Goal: Information Seeking & Learning: Learn about a topic

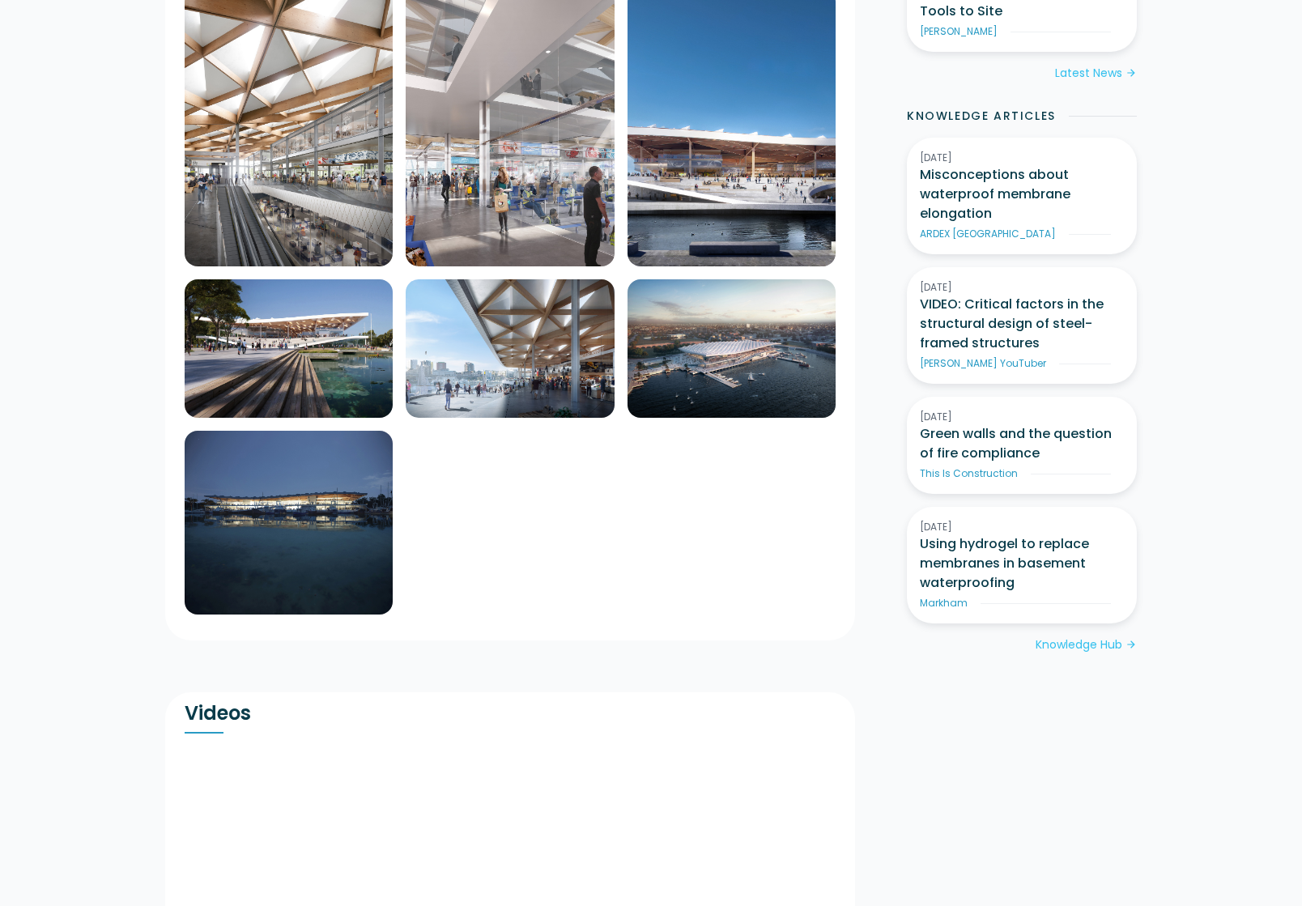
scroll to position [891, 0]
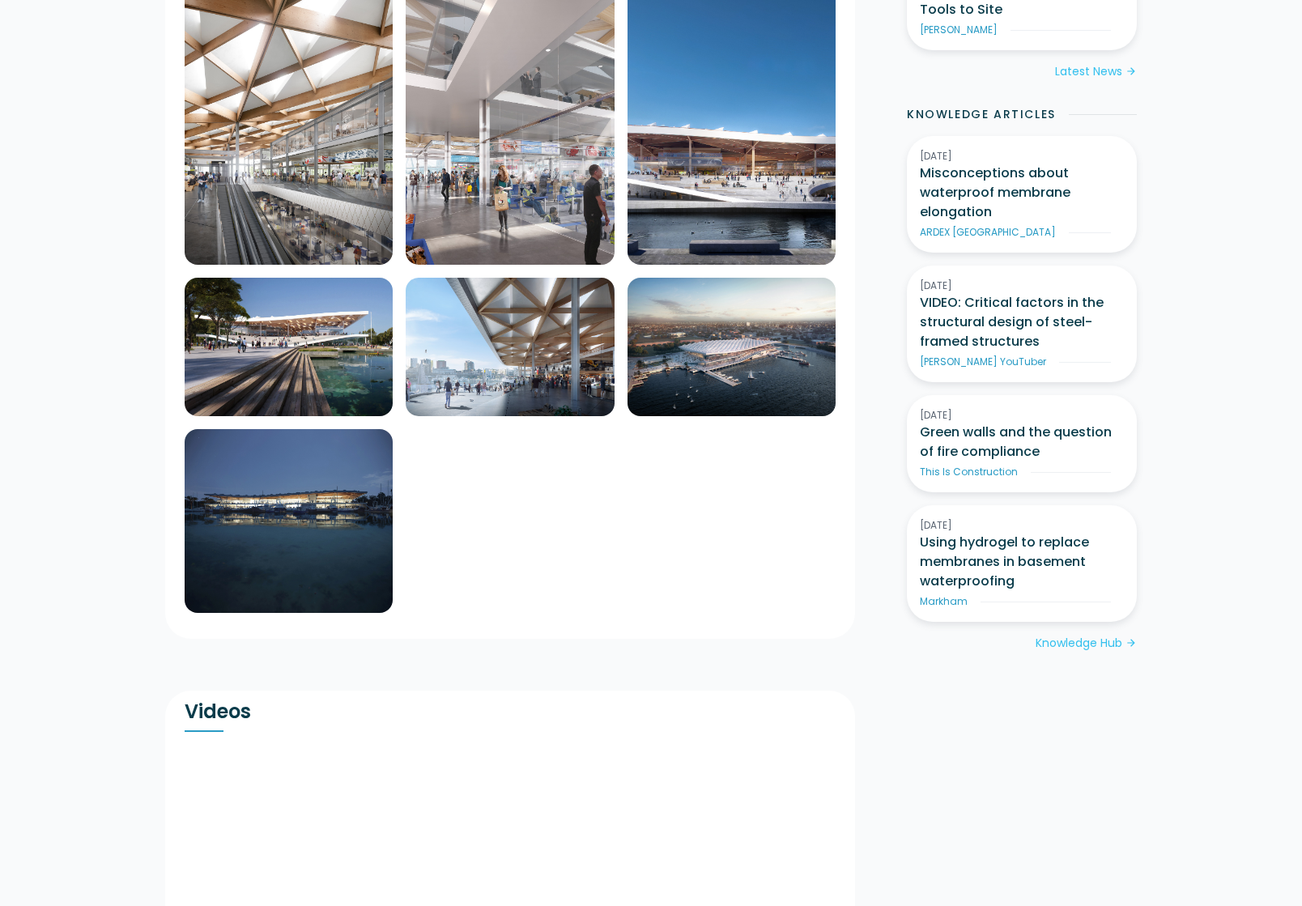
click at [725, 312] on img at bounding box center [732, 347] width 208 height 138
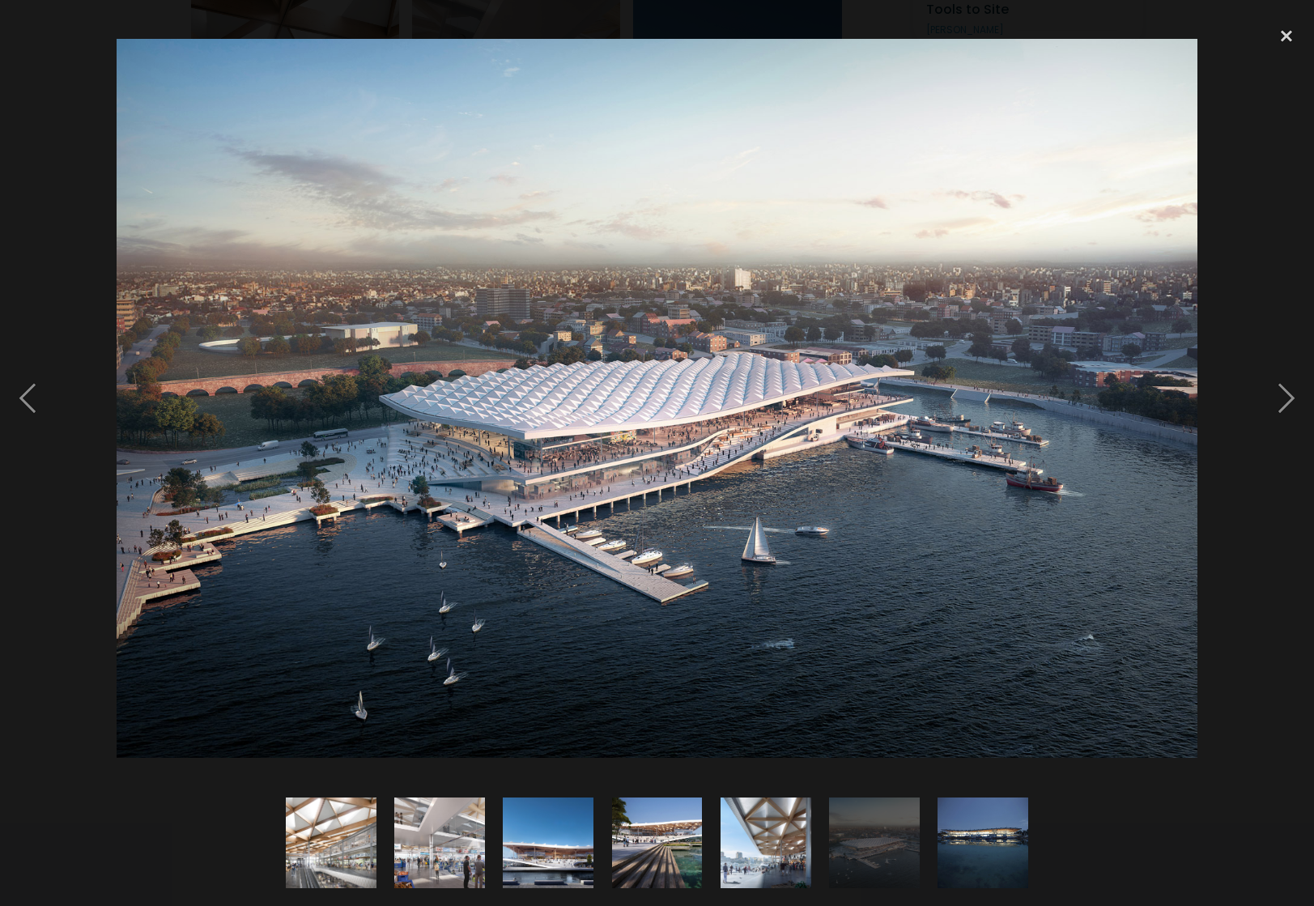
click at [555, 185] on img at bounding box center [658, 398] width 1082 height 719
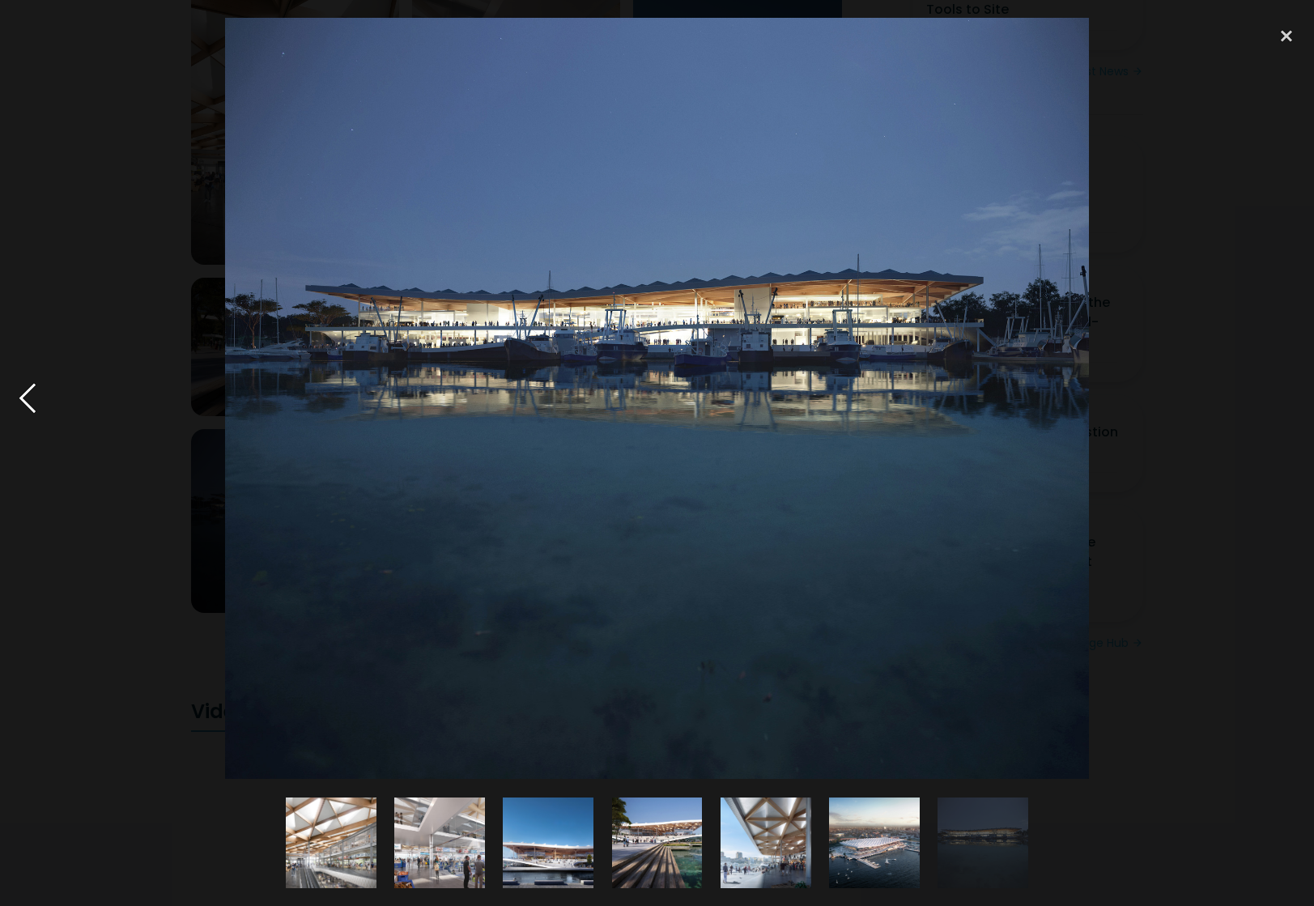
click at [29, 396] on div at bounding box center [27, 398] width 55 height 761
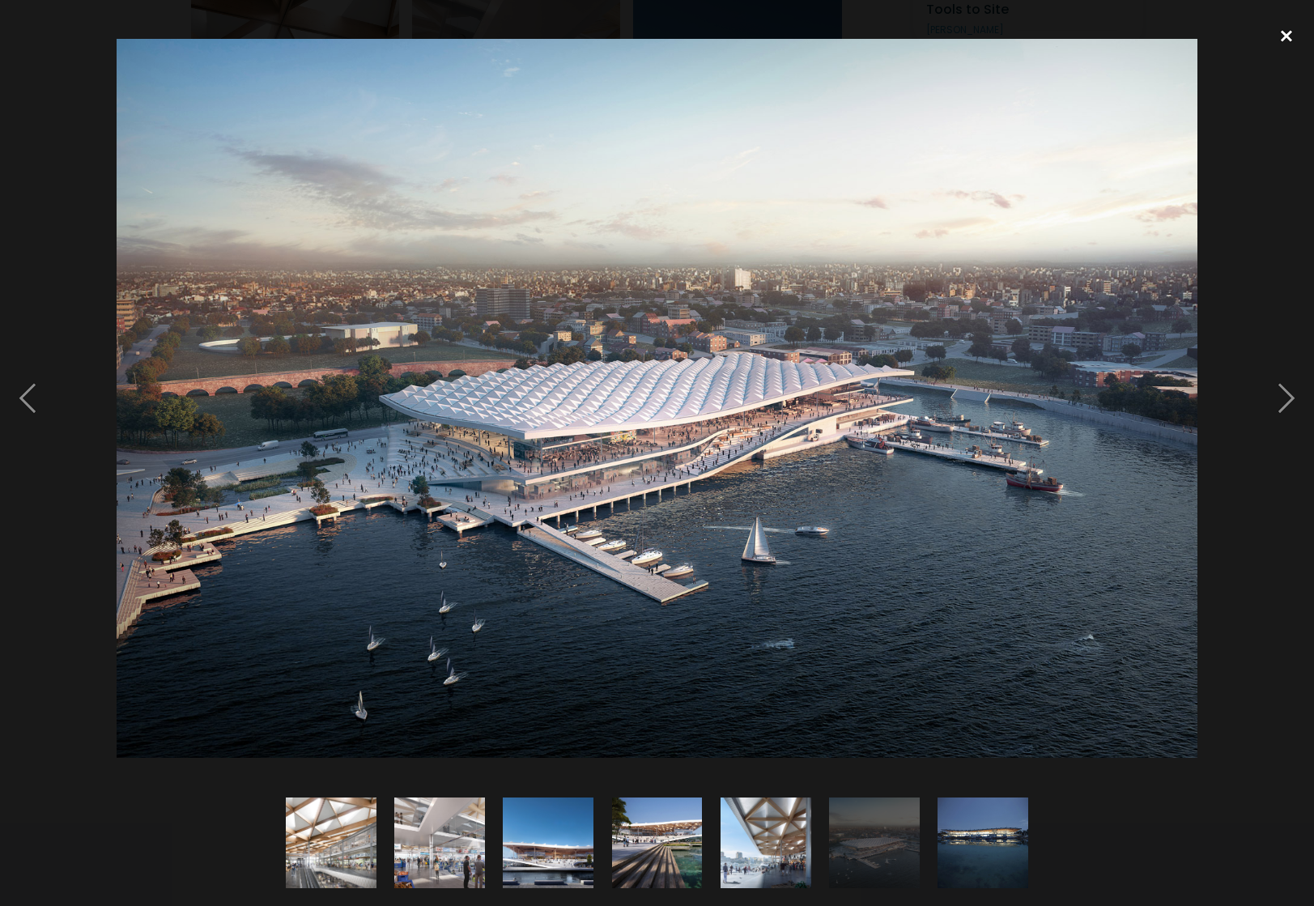
click at [1280, 32] on div at bounding box center [1286, 36] width 55 height 36
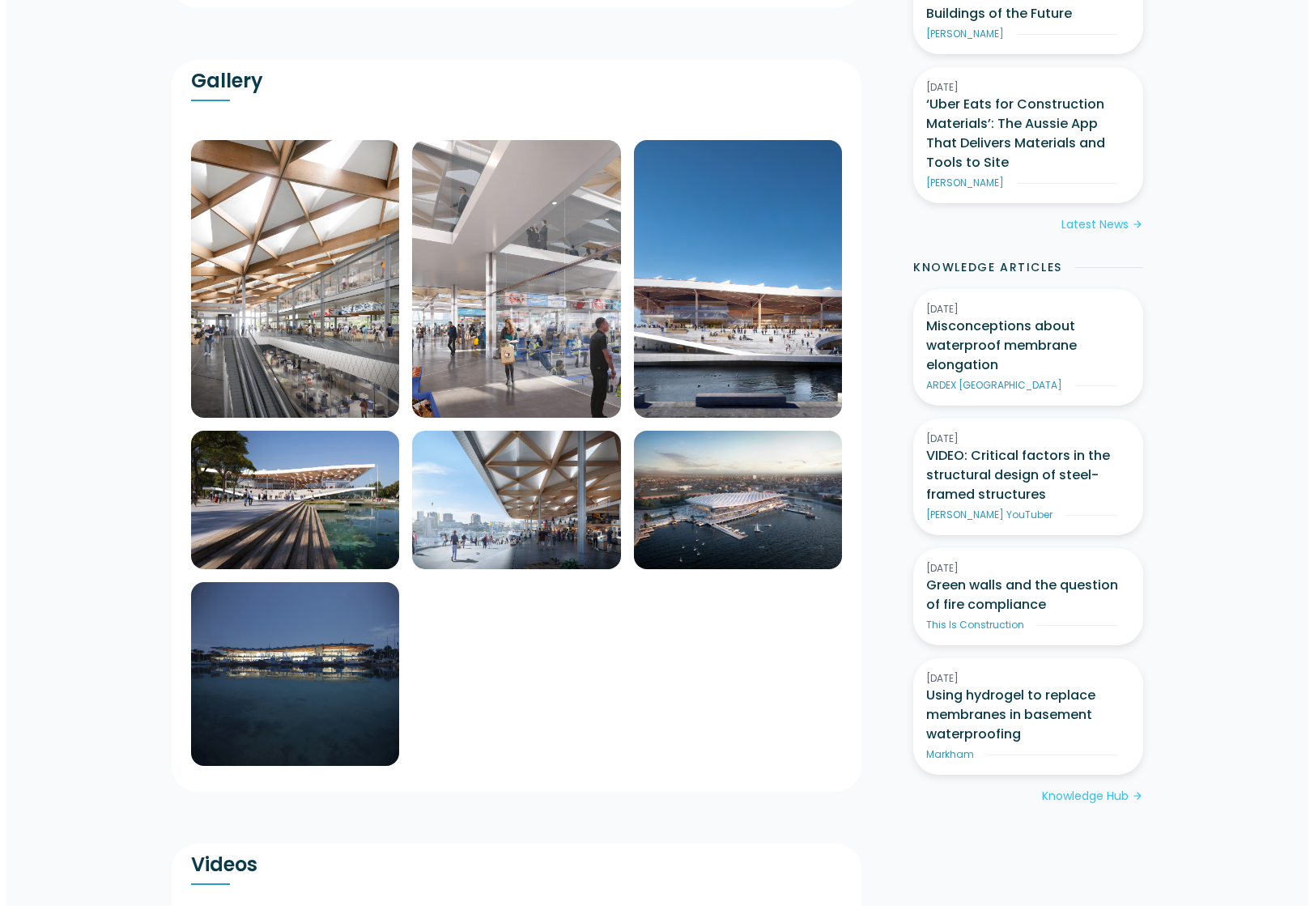
scroll to position [729, 0]
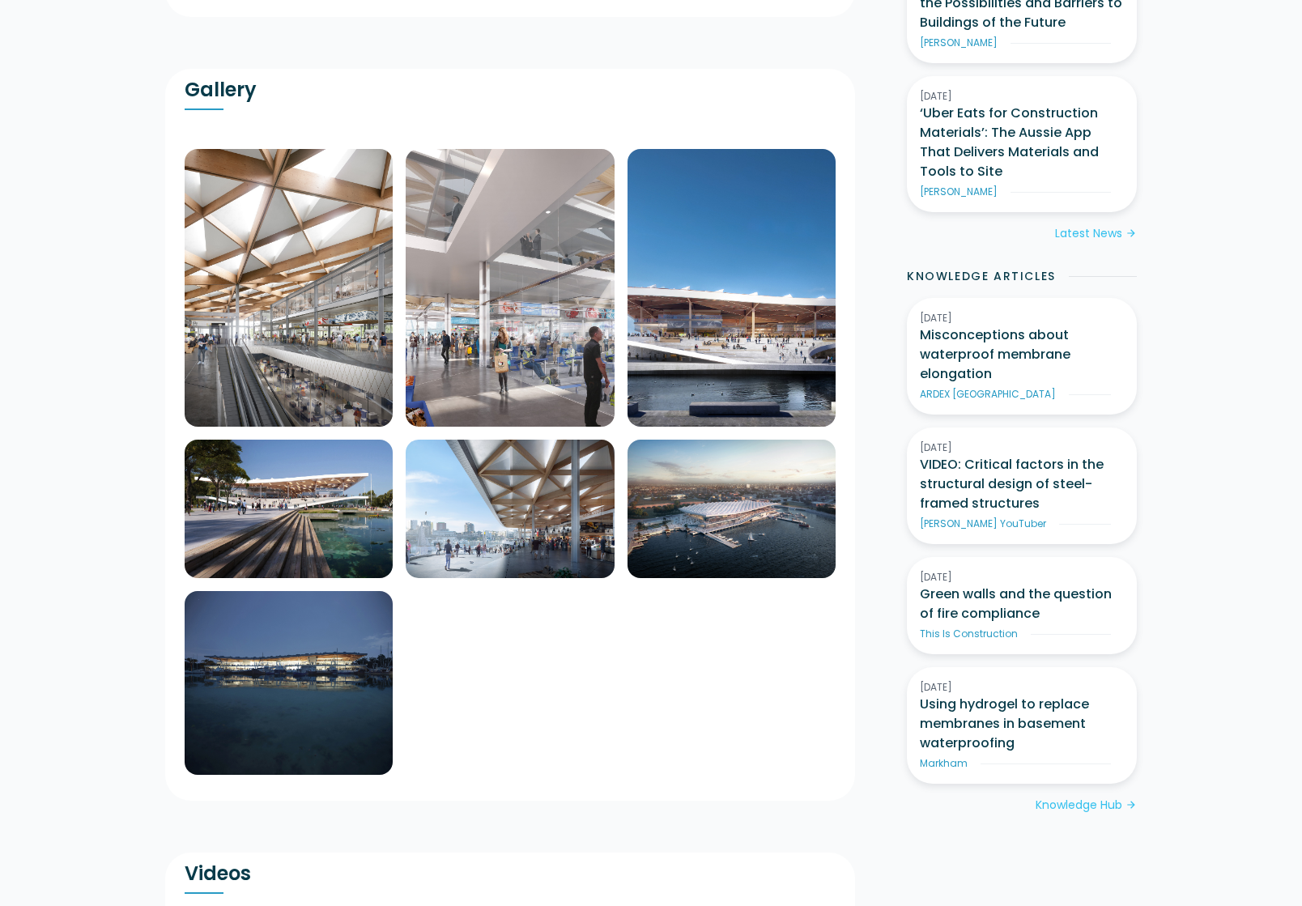
click at [724, 336] on img at bounding box center [732, 288] width 208 height 278
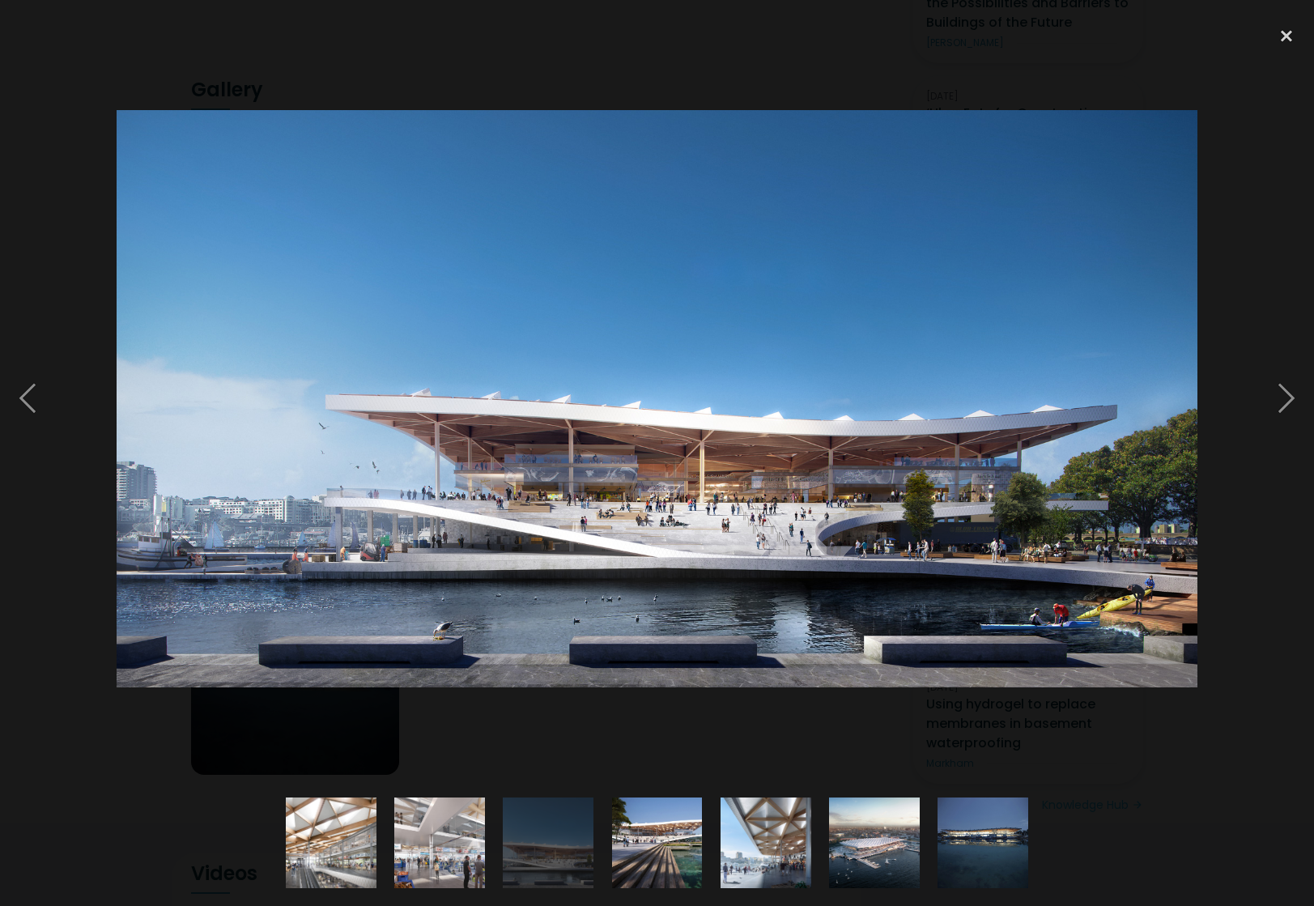
click at [627, 279] on img at bounding box center [658, 398] width 1082 height 577
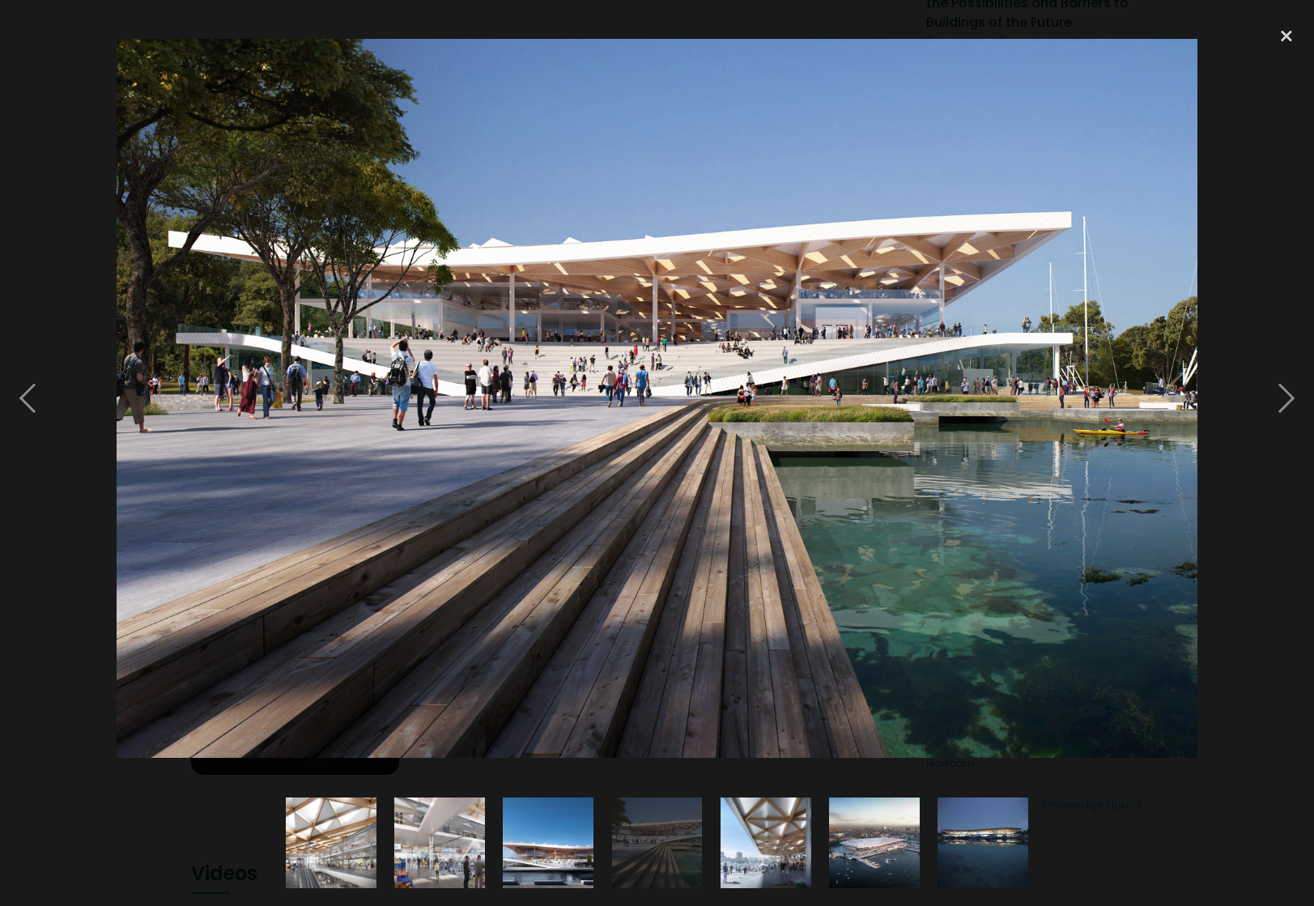
click at [191, 109] on img at bounding box center [658, 398] width 1082 height 719
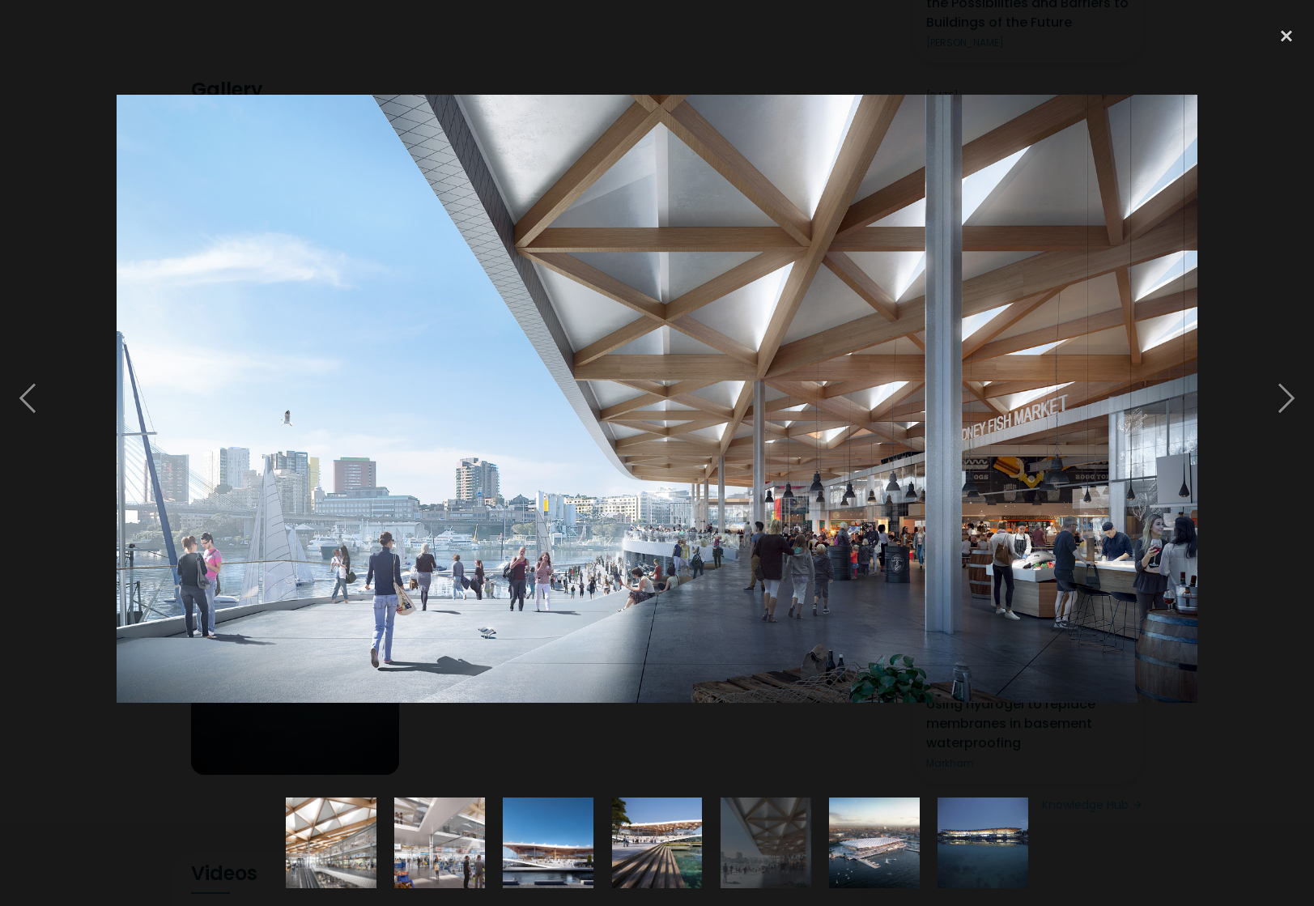
click at [466, 212] on img at bounding box center [658, 399] width 1082 height 608
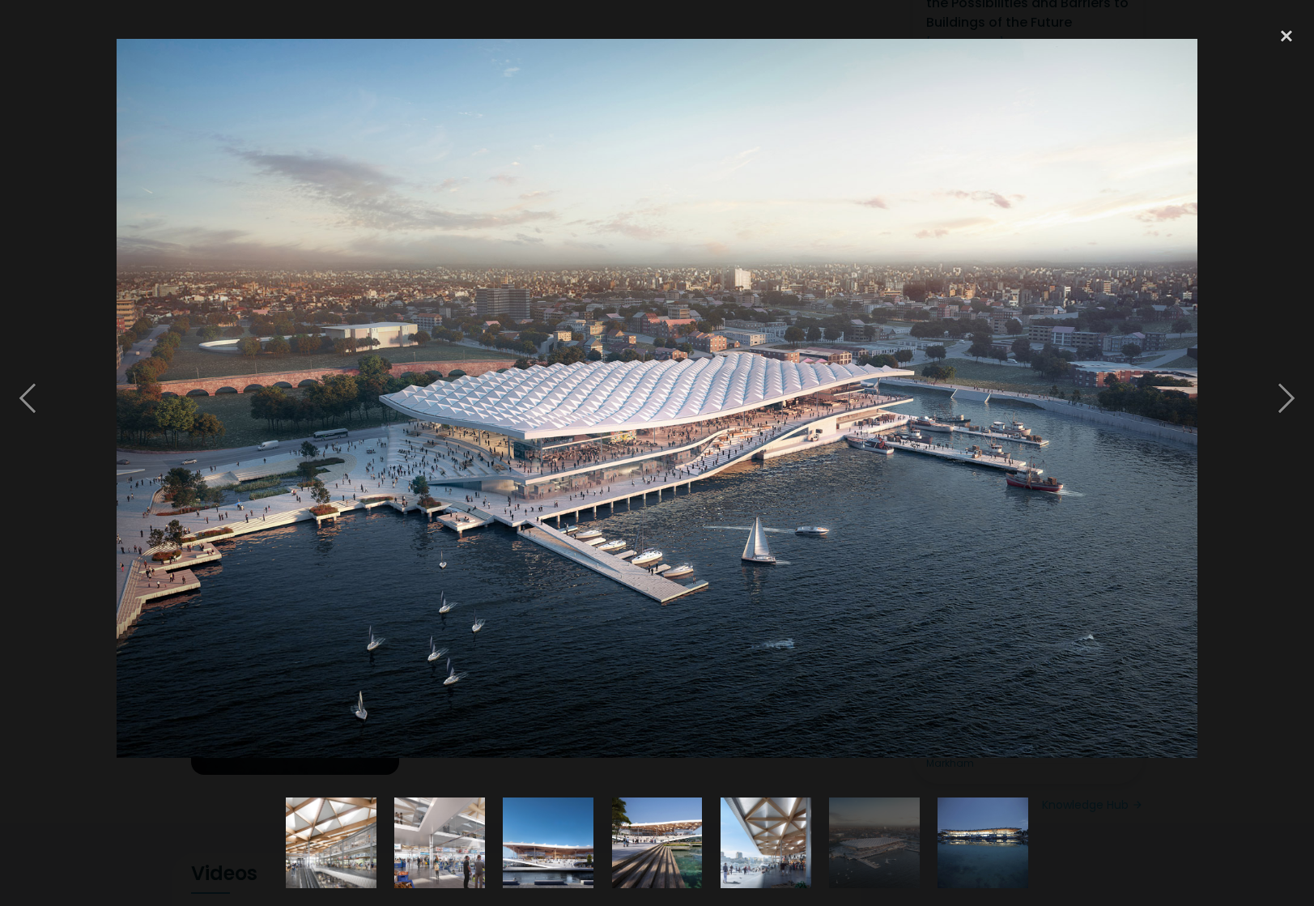
click at [626, 462] on img at bounding box center [658, 398] width 1082 height 719
